Goal: Task Accomplishment & Management: Use online tool/utility

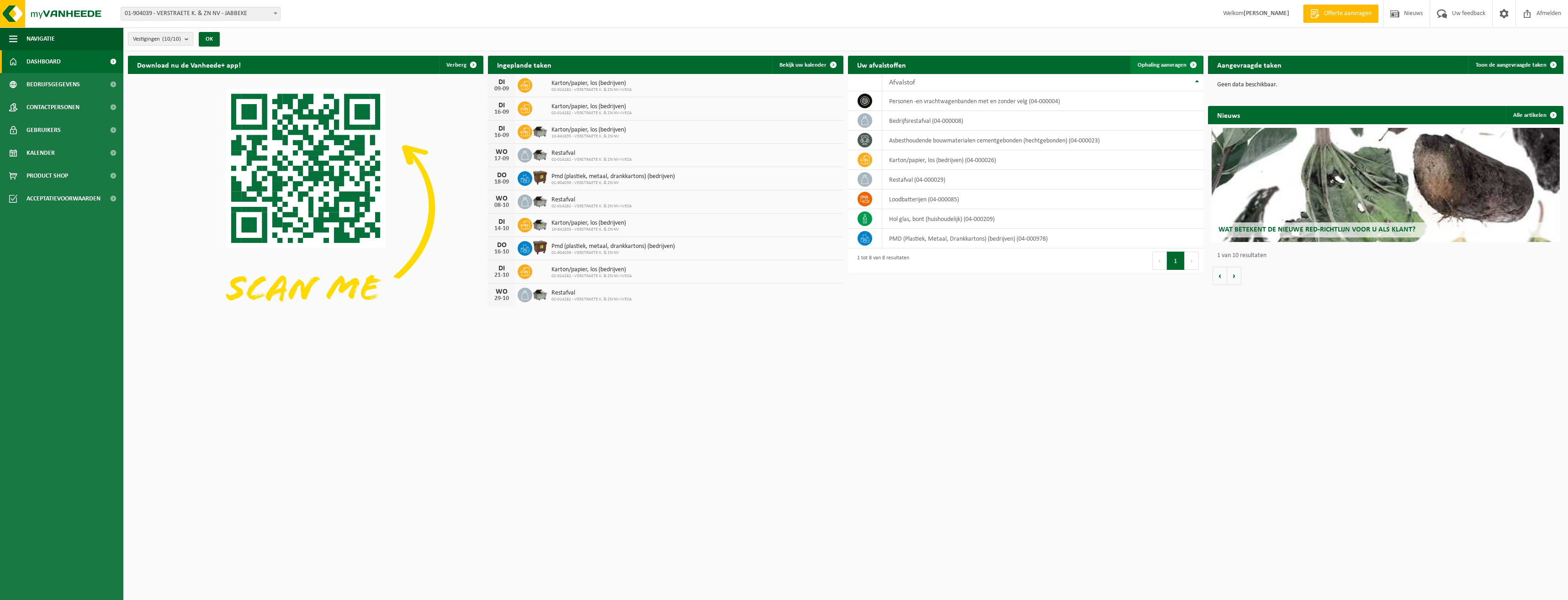
click at [1188, 63] on span at bounding box center [1194, 65] width 18 height 18
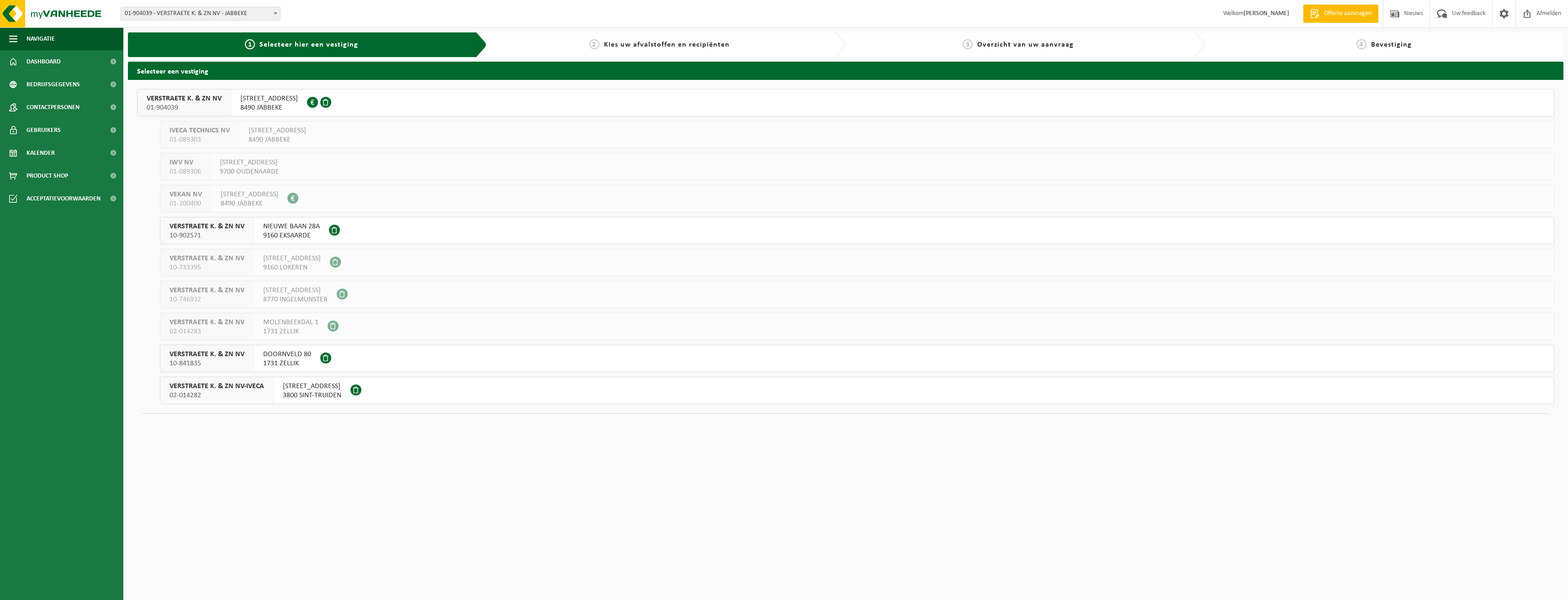
click at [296, 361] on span "1731 ZELLIK" at bounding box center [287, 363] width 48 height 9
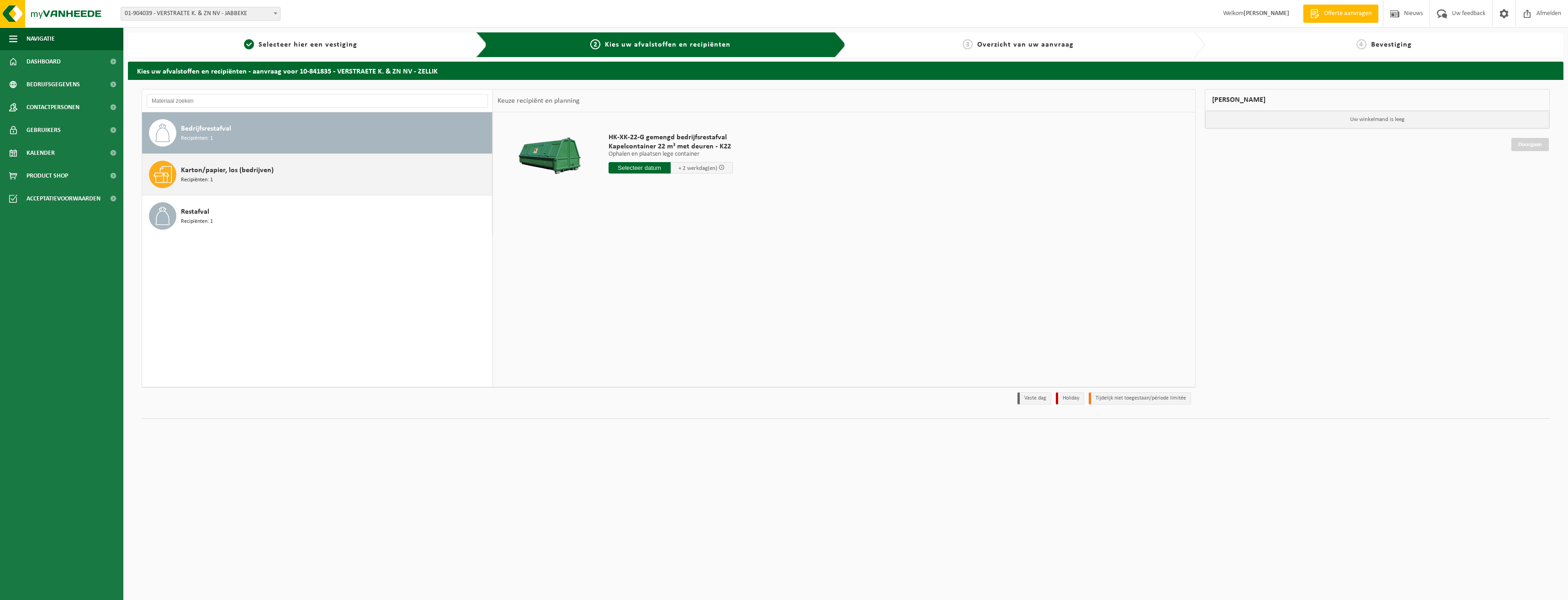
click at [203, 175] on span "Karton/papier, los (bedrijven)" at bounding box center [227, 170] width 93 height 11
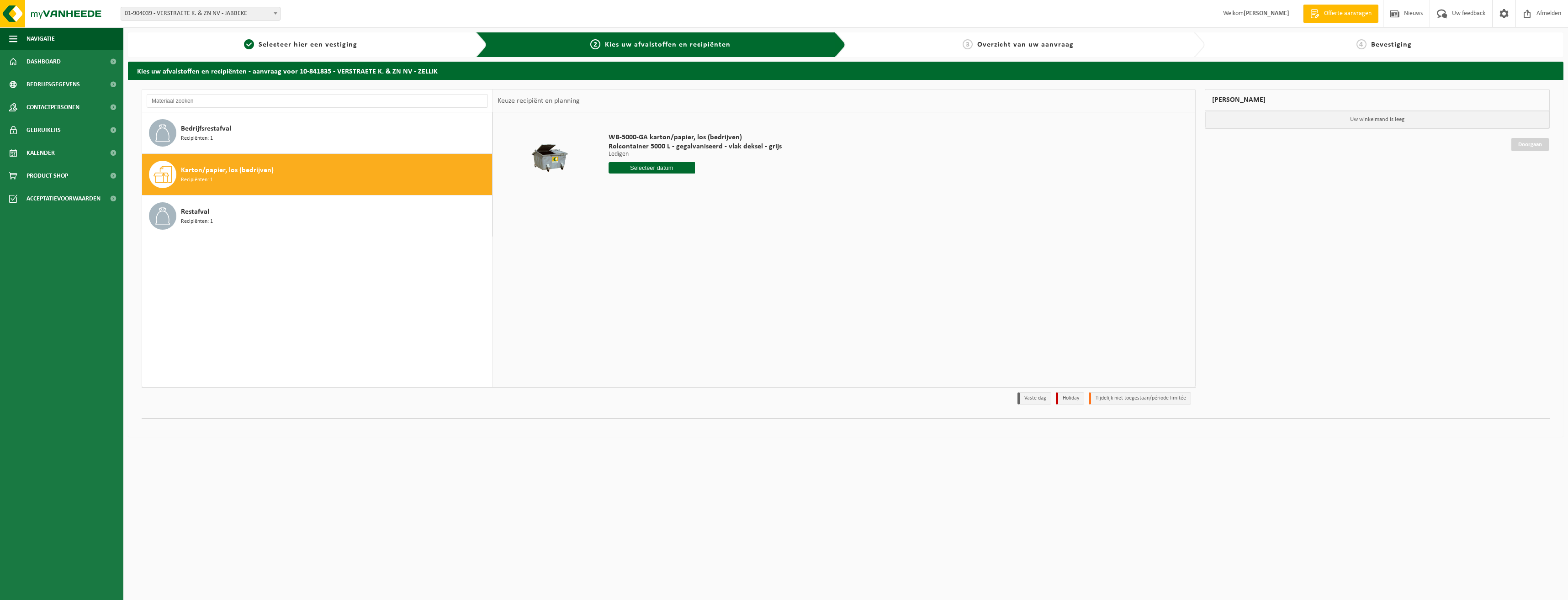
click at [646, 169] on input "text" at bounding box center [652, 167] width 87 height 12
click at [629, 232] on div "9" at bounding box center [633, 234] width 16 height 15
type input "Van 2025-09-09"
click at [628, 204] on button "In winkelmand" at bounding box center [634, 202] width 51 height 15
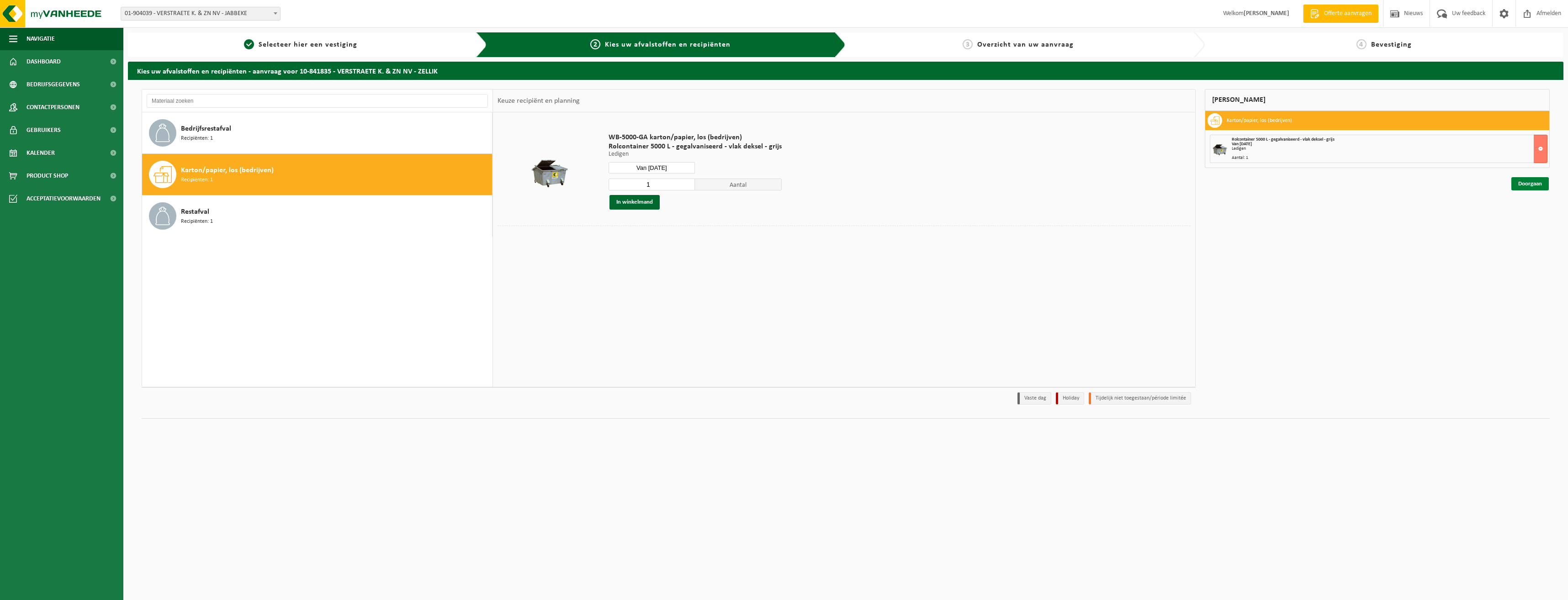
click at [1525, 187] on link "Doorgaan" at bounding box center [1530, 184] width 38 height 13
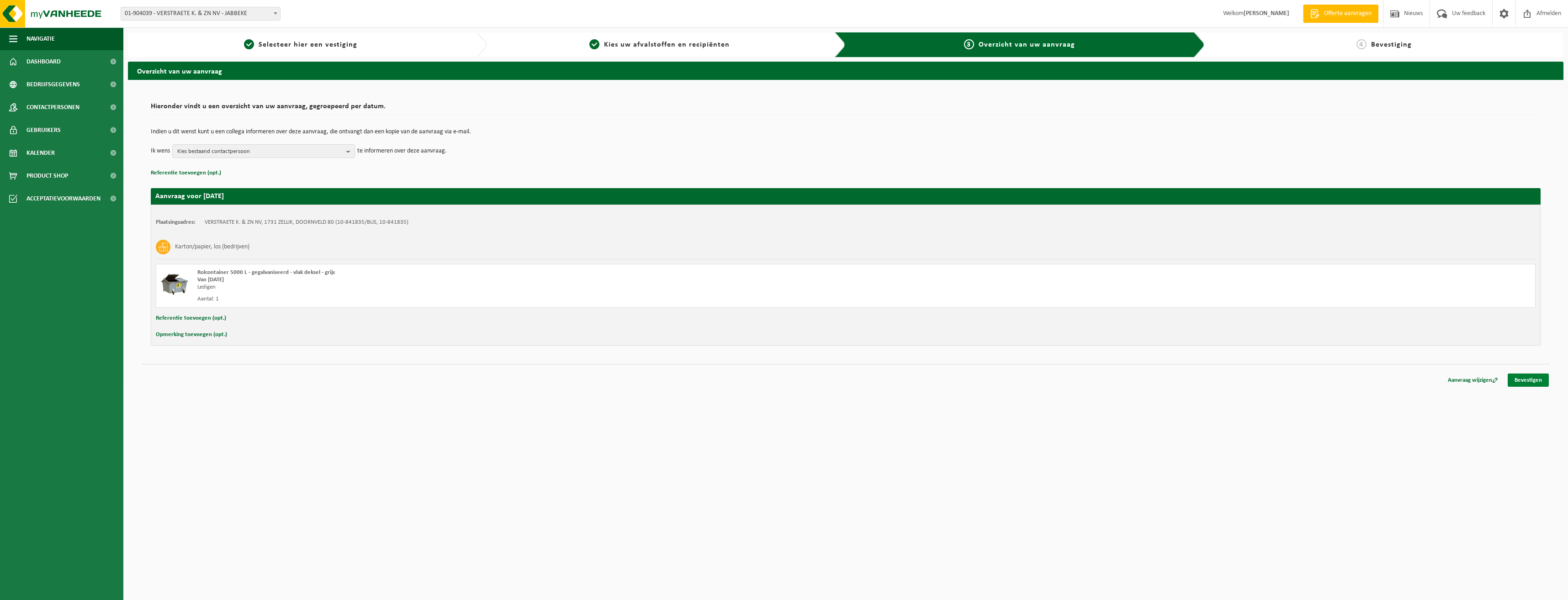
click at [1523, 380] on link "Bevestigen" at bounding box center [1528, 380] width 41 height 13
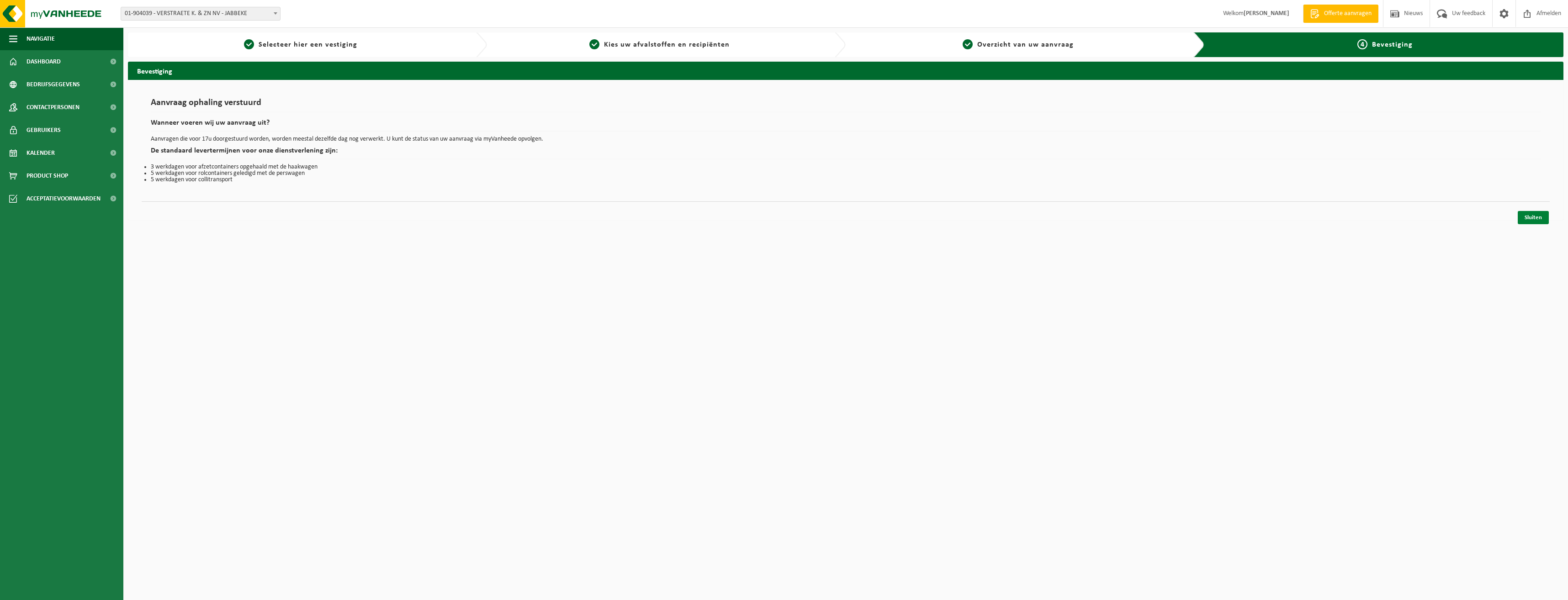
click at [1531, 215] on link "Sluiten" at bounding box center [1533, 218] width 31 height 13
